Goal: Transaction & Acquisition: Purchase product/service

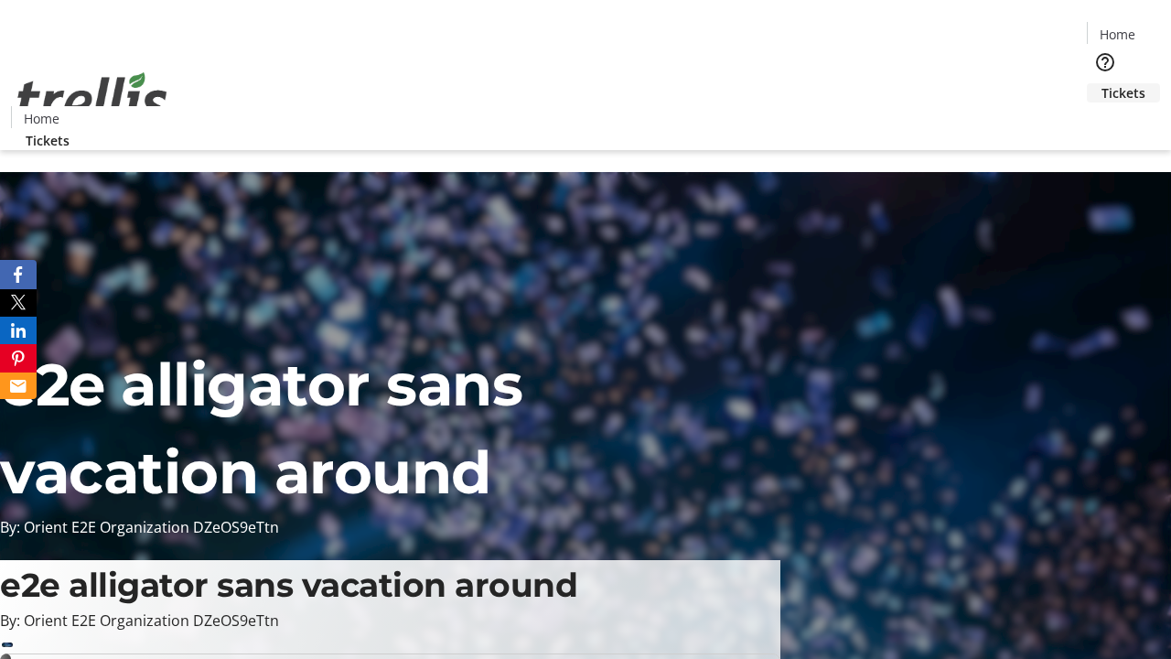
click at [1101, 83] on span "Tickets" at bounding box center [1123, 92] width 44 height 19
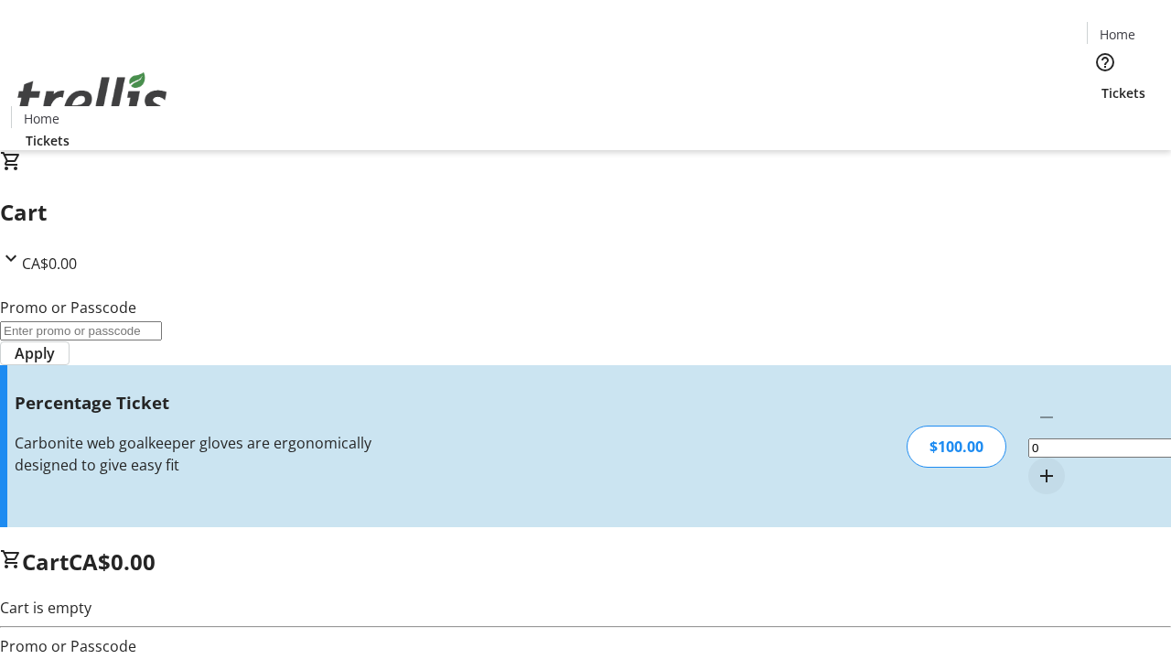
click at [1035, 465] on mat-icon "Increment by one" at bounding box center [1046, 476] width 22 height 22
type input "1"
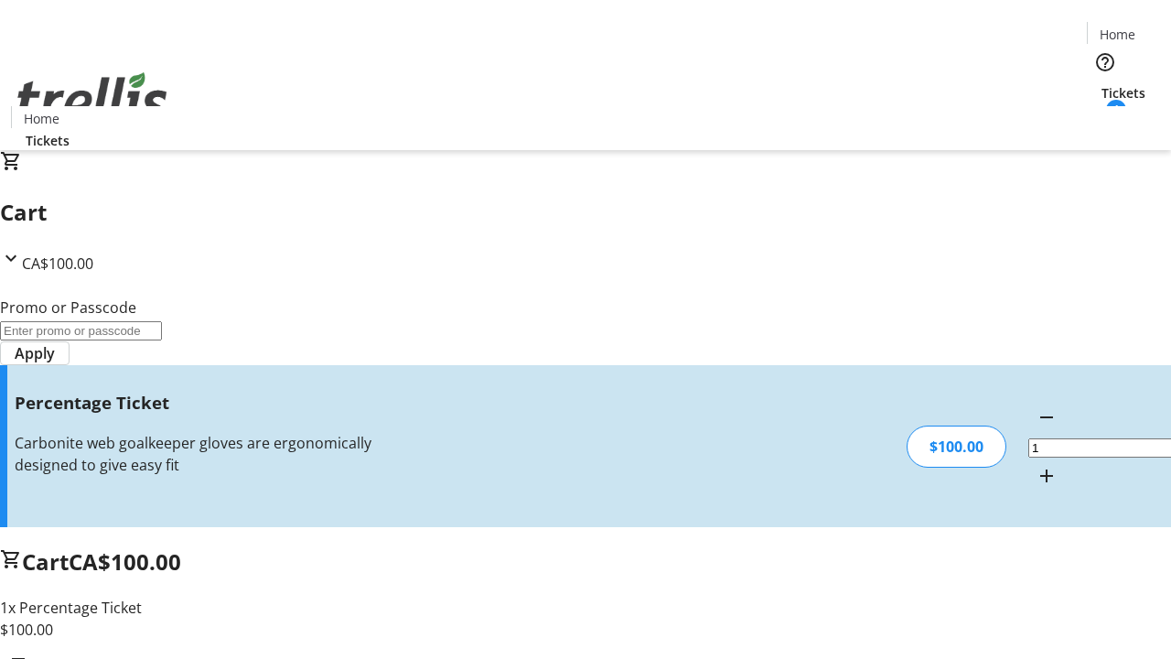
type input "FOO"
